Goal: Transaction & Acquisition: Register for event/course

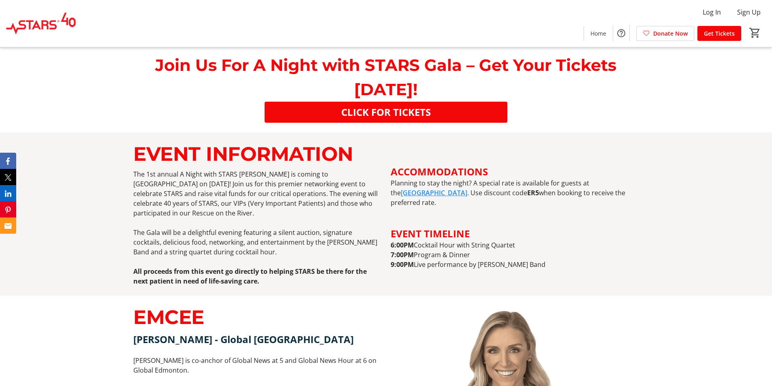
scroll to position [338, 0]
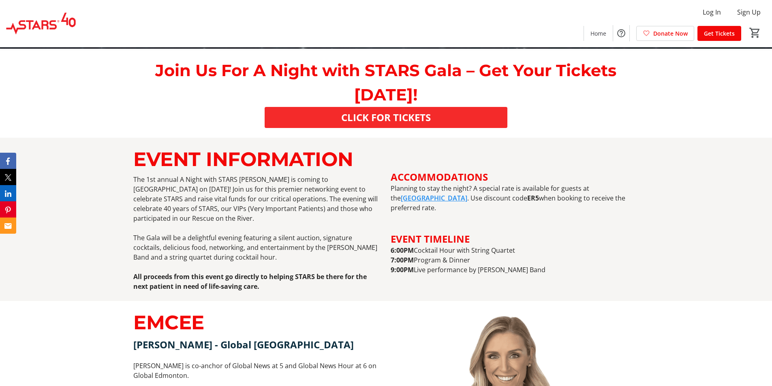
click at [398, 118] on span "CLICK FOR TICKETS" at bounding box center [386, 117] width 90 height 15
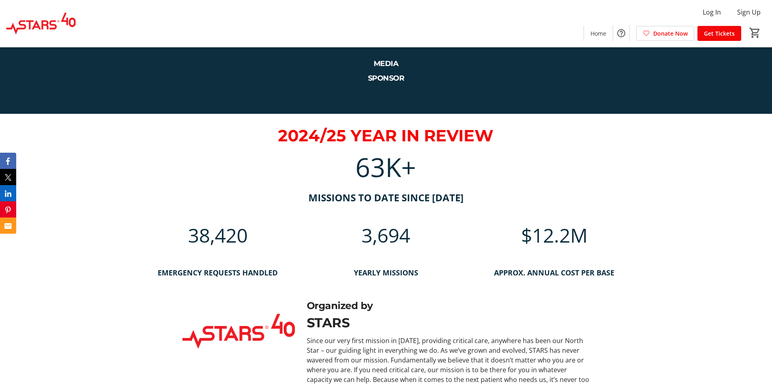
scroll to position [2419, 0]
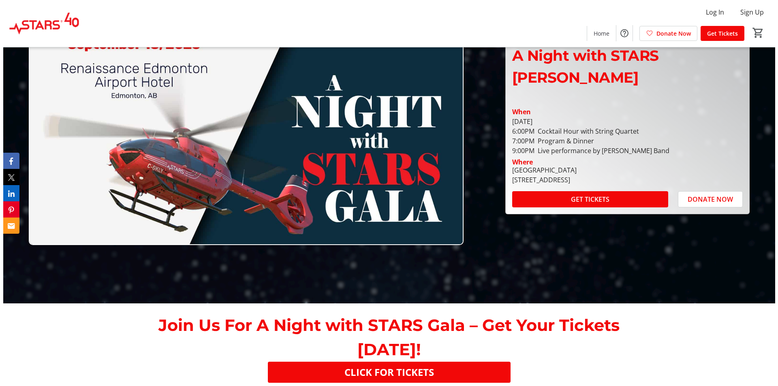
scroll to position [0, 0]
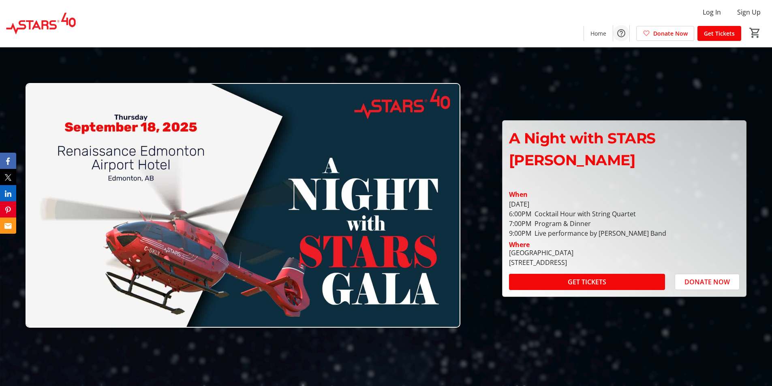
click at [621, 33] on mat-icon "Help" at bounding box center [622, 33] width 10 height 10
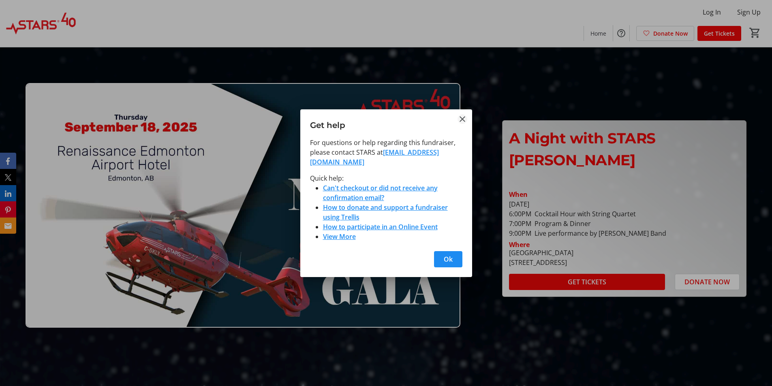
click at [462, 124] on mat-icon "Close" at bounding box center [463, 119] width 10 height 10
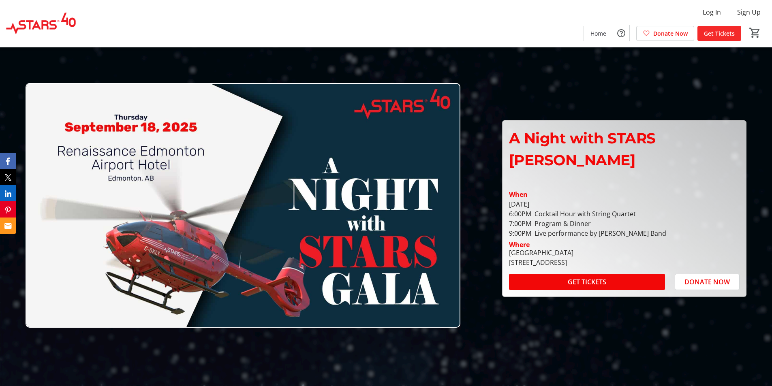
click at [714, 34] on span "Get Tickets" at bounding box center [719, 33] width 31 height 9
